Goal: Information Seeking & Learning: Understand process/instructions

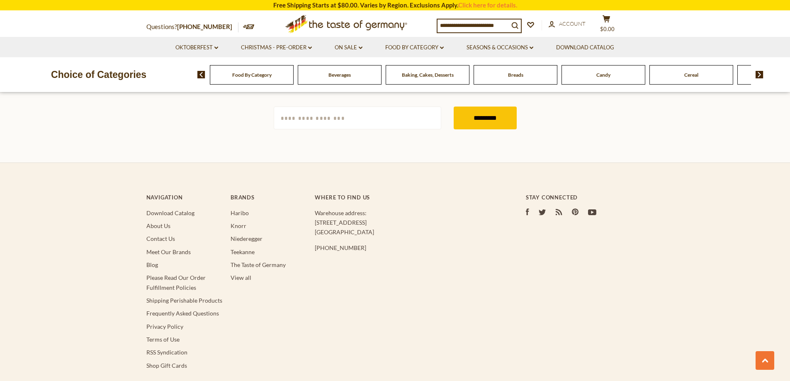
scroll to position [1451, 0]
click at [170, 298] on link "Shipping Perishable Products" at bounding box center [184, 300] width 76 height 7
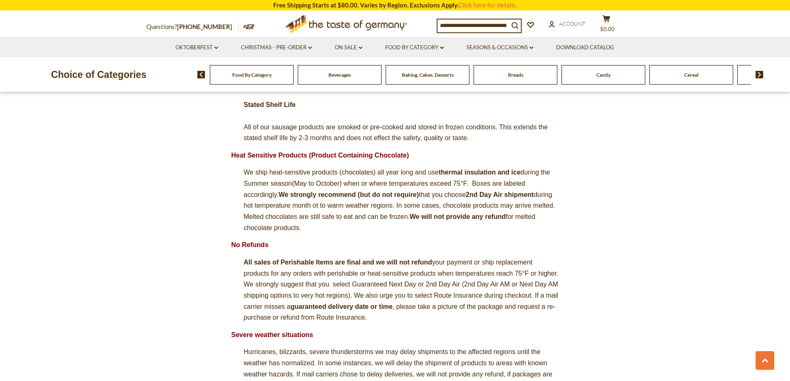
scroll to position [622, 0]
